Goal: Transaction & Acquisition: Purchase product/service

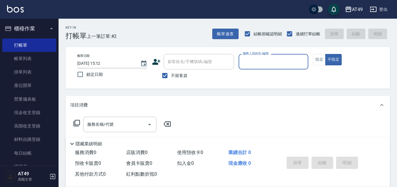
click at [173, 75] on span "不留客資" at bounding box center [179, 76] width 16 height 6
click at [171, 75] on input "不留客資" at bounding box center [164, 76] width 12 height 12
checkbox input "false"
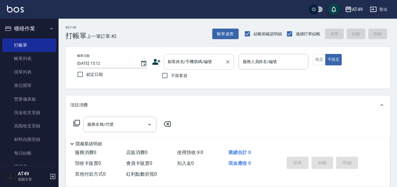
click at [177, 68] on div "顧客姓名/手機號碼/編號" at bounding box center [198, 61] width 70 height 15
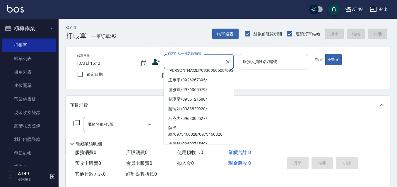
scroll to position [175, 0]
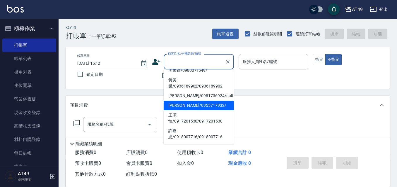
click at [181, 111] on li "[PERSON_NAME]/0955717932/" at bounding box center [198, 106] width 70 height 10
type input "[PERSON_NAME]/0955717932/"
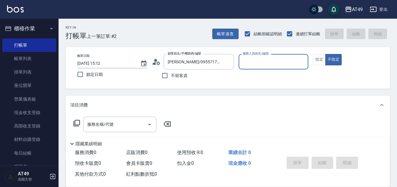
type input "Bobo-2"
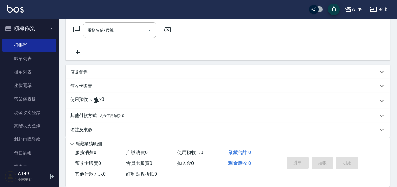
scroll to position [100, 0]
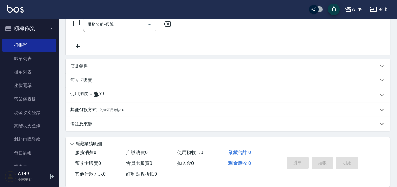
click at [94, 85] on div "預收卡販賣" at bounding box center [228, 80] width 324 height 14
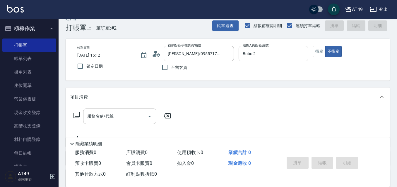
scroll to position [0, 0]
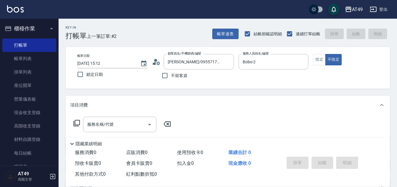
click at [321, 68] on div "帳單日期 [DATE] 15:12 鎖定日期 顧客姓名/手機號碼/編號 [PERSON_NAME]/0955717932/ 顧客姓名/手機號碼/編號 不留客資…" at bounding box center [228, 68] width 310 height 28
click at [318, 61] on button "指定" at bounding box center [319, 59] width 13 height 11
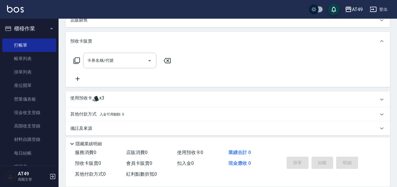
scroll to position [151, 0]
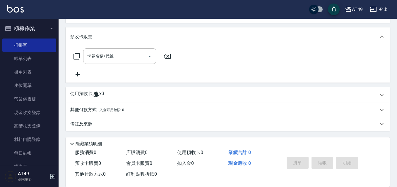
click at [84, 95] on p "使用預收卡" at bounding box center [81, 95] width 22 height 9
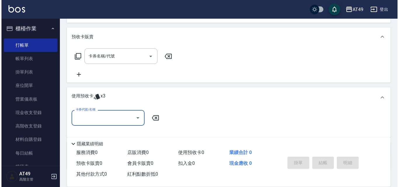
scroll to position [0, 0]
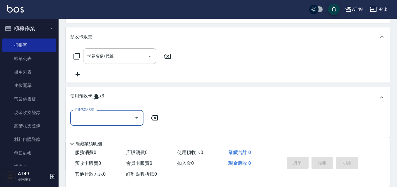
click at [103, 116] on input "卡券代號/名稱" at bounding box center [102, 118] width 59 height 10
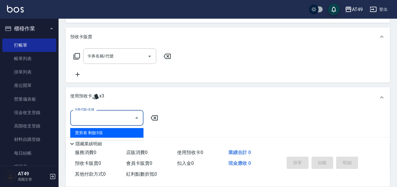
drag, startPoint x: 107, startPoint y: 131, endPoint x: 220, endPoint y: 146, distance: 113.4
click at [108, 131] on div "賣剪卷 剩餘3張" at bounding box center [106, 133] width 73 height 10
type input "賣剪卷"
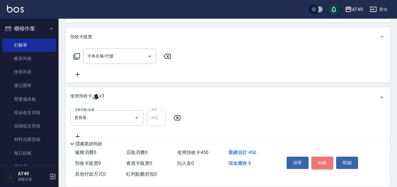
click at [317, 158] on button "結帳" at bounding box center [322, 163] width 22 height 12
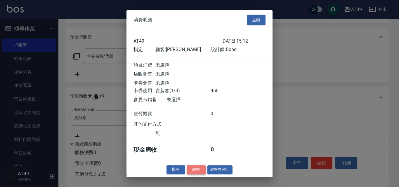
click at [194, 172] on button "結帳" at bounding box center [196, 170] width 19 height 9
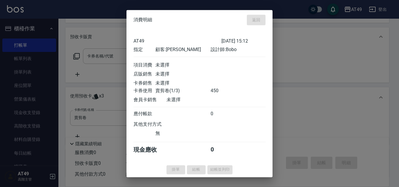
type input "[DATE] 15:53"
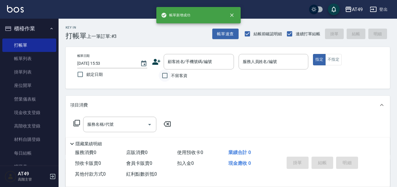
click at [167, 77] on input "不留客資" at bounding box center [164, 76] width 12 height 12
checkbox input "true"
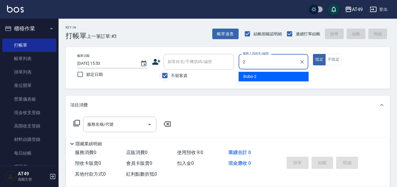
type input "2"
type button "true"
type input "Bobo-2"
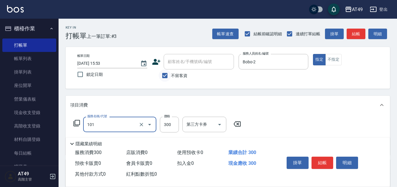
type input "一般洗髮(101)"
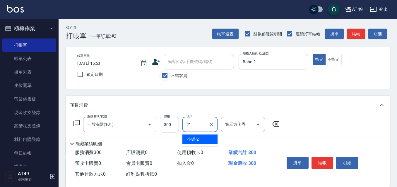
type input "小樂-21"
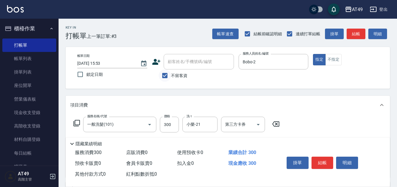
type input "2"
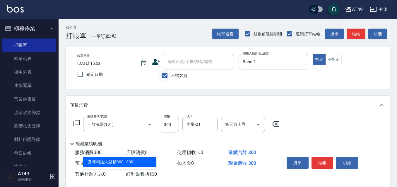
type input "升等精油洗髮精300(102)"
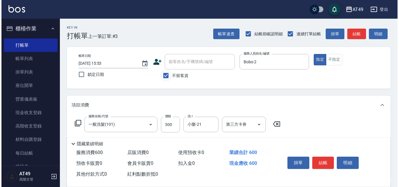
scroll to position [108, 0]
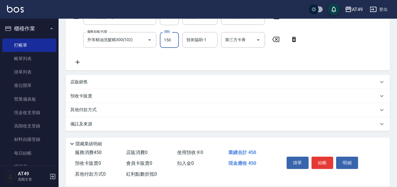
type input "150"
click at [318, 157] on button "結帳" at bounding box center [322, 163] width 22 height 12
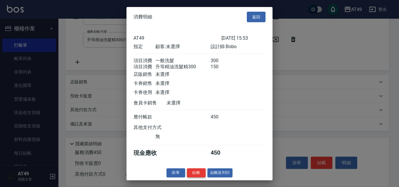
click at [192, 176] on button "結帳" at bounding box center [196, 173] width 19 height 9
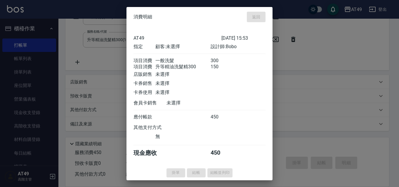
type input "[DATE] 15:54"
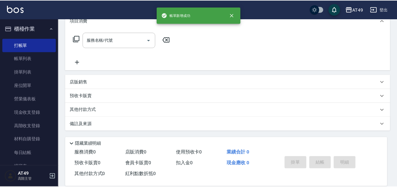
scroll to position [0, 0]
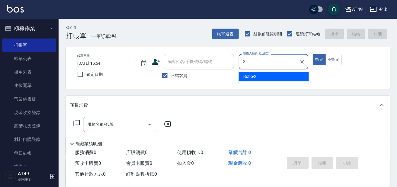
type input "Bobo-2"
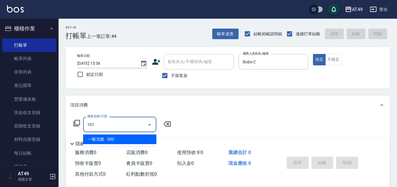
type input "一般洗髮(101)"
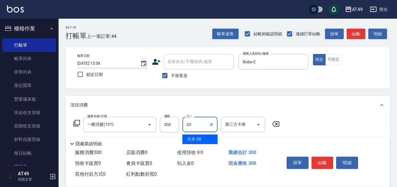
type input "卉卉-20"
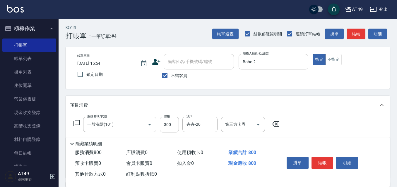
type input "精緻剪髮(201)"
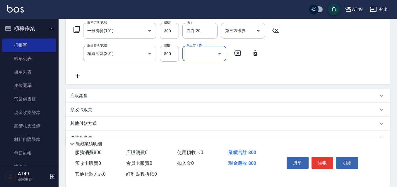
scroll to position [108, 0]
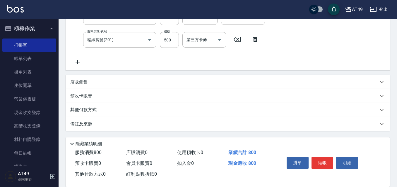
click at [79, 59] on icon at bounding box center [77, 62] width 15 height 7
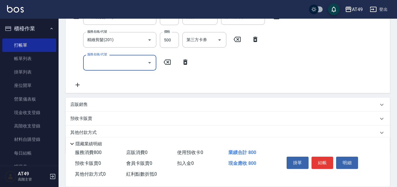
click at [106, 64] on input "服務名稱/代號" at bounding box center [115, 63] width 59 height 10
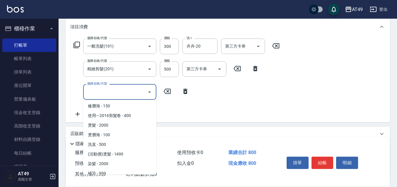
scroll to position [117, 0]
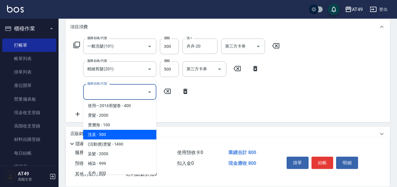
click at [116, 137] on span "洗直 - 500" at bounding box center [119, 135] width 73 height 10
type input "洗直(303)"
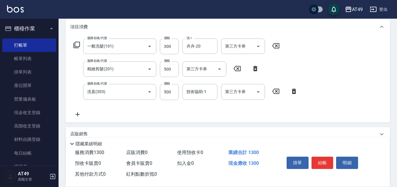
click at [295, 89] on icon at bounding box center [294, 91] width 4 height 5
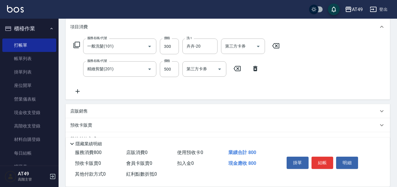
click at [81, 93] on icon at bounding box center [77, 91] width 15 height 7
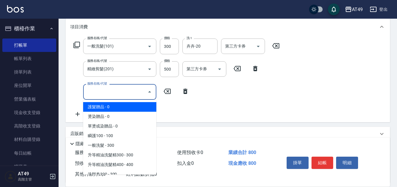
click at [116, 92] on input "服務名稱/代號" at bounding box center [115, 92] width 59 height 10
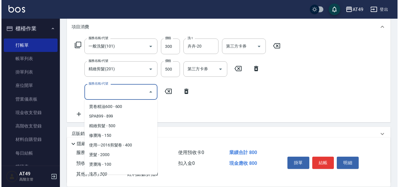
scroll to position [88, 0]
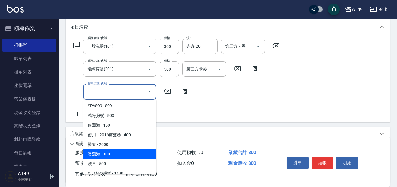
click at [107, 154] on span "燙瀏海 - 100" at bounding box center [119, 155] width 73 height 10
type input "燙瀏海(302)"
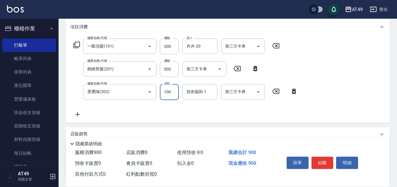
click at [176, 90] on input "100" at bounding box center [169, 92] width 19 height 16
type input "500"
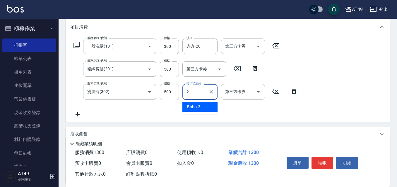
type input "Bobo-2"
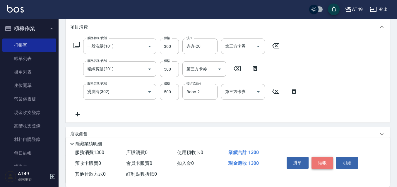
click at [315, 158] on button "結帳" at bounding box center [322, 163] width 22 height 12
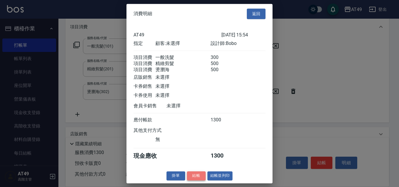
click at [196, 181] on button "結帳" at bounding box center [196, 176] width 19 height 9
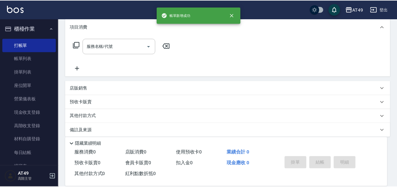
scroll to position [0, 0]
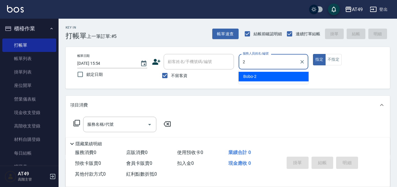
type input "Bobo-2"
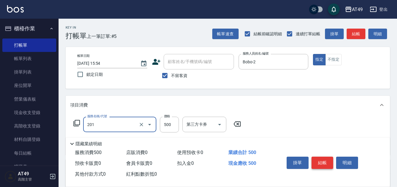
type input "精緻剪髮(201)"
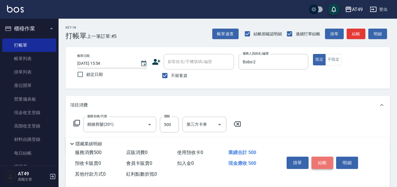
click at [317, 161] on button "結帳" at bounding box center [322, 163] width 22 height 12
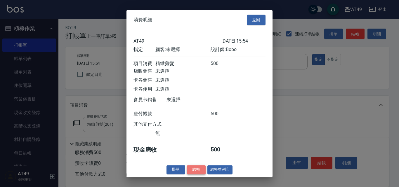
click at [199, 173] on button "結帳" at bounding box center [196, 170] width 19 height 9
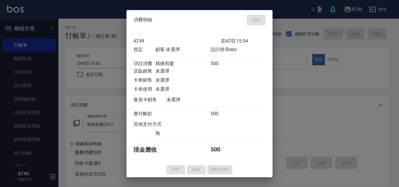
type input "[DATE] 15:55"
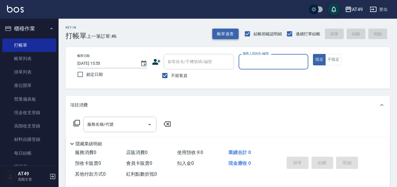
click at [224, 33] on button "帳單速查" at bounding box center [225, 34] width 26 height 11
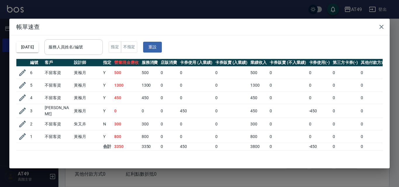
click at [81, 46] on input "服務人員姓名/編號" at bounding box center [73, 47] width 53 height 10
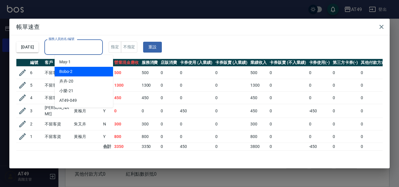
click at [79, 68] on div "Bobo -2" at bounding box center [84, 72] width 58 height 10
type input "Bobo-2"
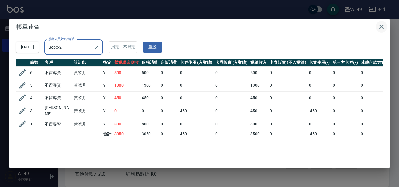
click at [382, 26] on icon "button" at bounding box center [381, 26] width 7 height 7
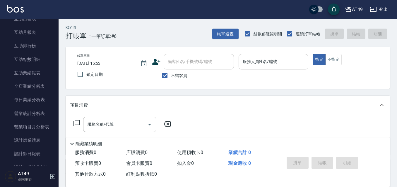
scroll to position [322, 0]
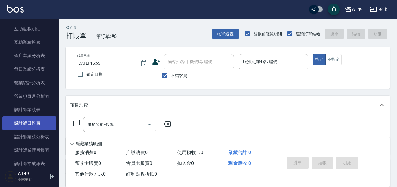
click at [28, 121] on link "設計師日報表" at bounding box center [29, 123] width 54 height 13
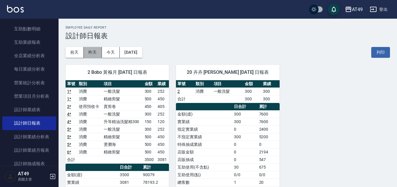
click at [88, 52] on button "昨天" at bounding box center [93, 52] width 18 height 11
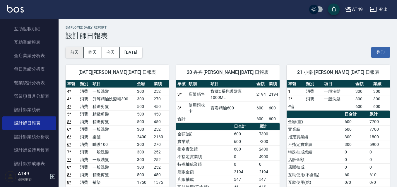
click at [80, 53] on button "前天" at bounding box center [75, 52] width 18 height 11
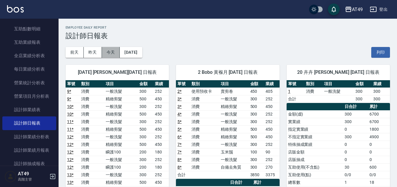
click at [108, 50] on button "今天" at bounding box center [111, 52] width 18 height 11
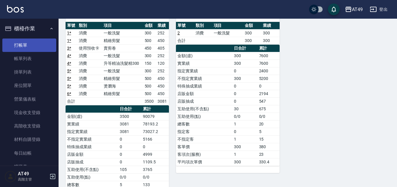
click at [18, 45] on link "打帳單" at bounding box center [29, 45] width 54 height 13
